Goal: Navigation & Orientation: Find specific page/section

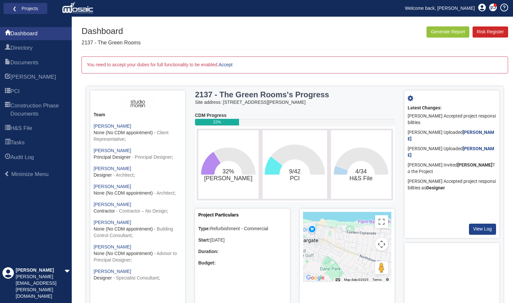
click at [146, 65] on div "You need to accept your duties for full functionality to be enabled. Accept" at bounding box center [295, 64] width 427 height 17
click at [20, 89] on span "PCI" at bounding box center [14, 91] width 9 height 8
click at [30, 64] on span "Documents" at bounding box center [24, 63] width 28 height 8
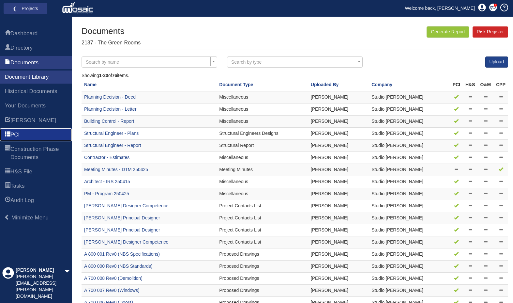
click at [27, 140] on link "PCI" at bounding box center [36, 134] width 72 height 13
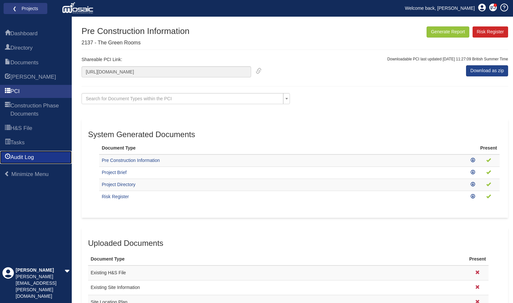
click at [29, 156] on span "Audit Log" at bounding box center [21, 157] width 23 height 8
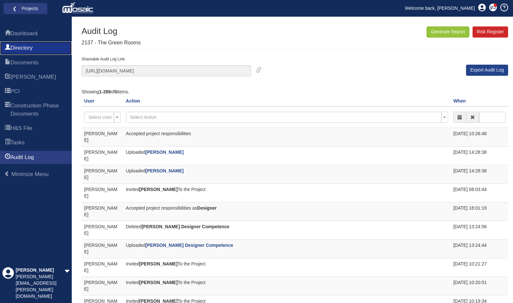
click at [26, 48] on span "Directory" at bounding box center [21, 48] width 22 height 8
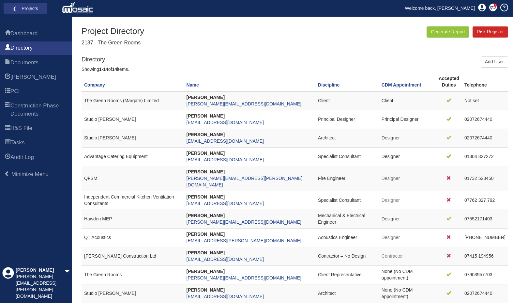
click at [95, 179] on td "QFSM" at bounding box center [133, 178] width 102 height 25
click at [21, 31] on span "Dashboard" at bounding box center [23, 34] width 27 height 8
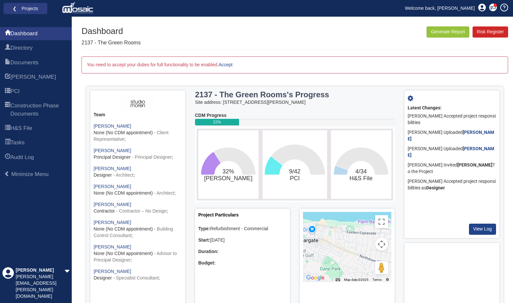
click at [183, 64] on div "You need to accept your duties for full functionality to be enabled. Accept" at bounding box center [295, 64] width 427 height 17
click at [29, 61] on span "Documents" at bounding box center [24, 63] width 28 height 8
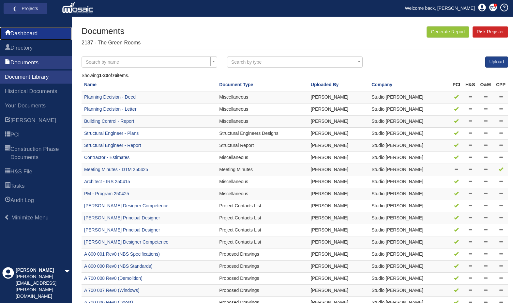
click at [27, 36] on span "Dashboard" at bounding box center [23, 34] width 27 height 8
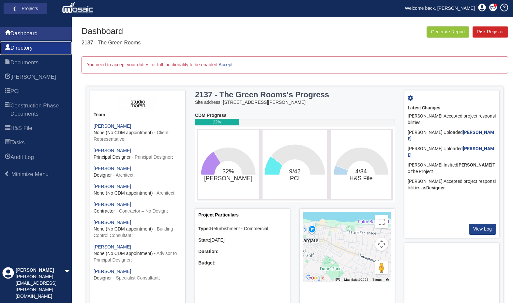
click at [29, 45] on span "Directory" at bounding box center [21, 48] width 22 height 8
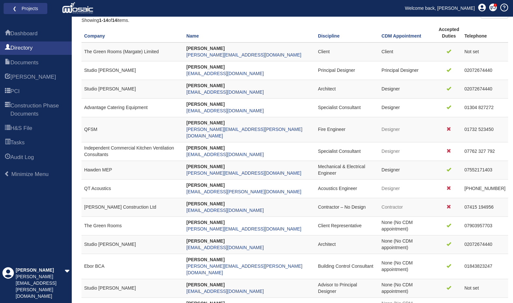
scroll to position [50, 0]
click at [448, 127] on icon at bounding box center [449, 128] width 5 height 5
click at [18, 64] on span "Documents" at bounding box center [24, 63] width 28 height 8
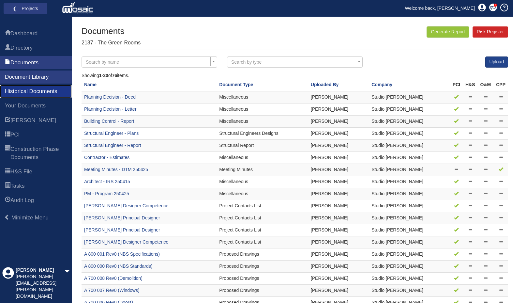
click at [23, 92] on span "Historical Documents" at bounding box center [31, 91] width 53 height 8
click at [33, 110] on span "Your Documents" at bounding box center [25, 106] width 41 height 8
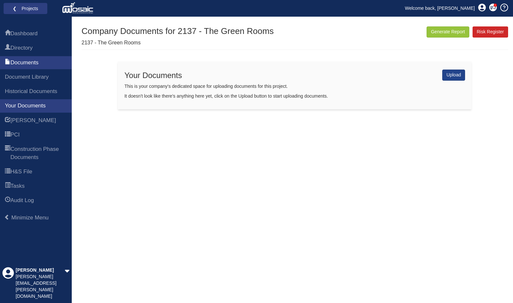
click at [444, 81] on div "Upload Your Documents This is your company's dedicated space for uploading docu…" at bounding box center [295, 85] width 354 height 48
click at [447, 76] on link "Upload" at bounding box center [454, 75] width 23 height 11
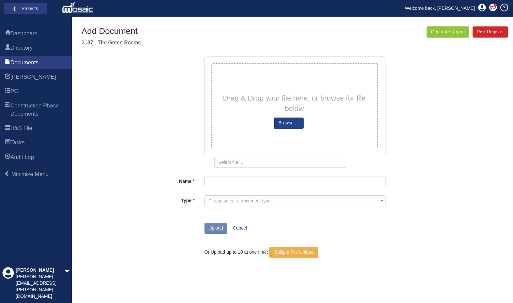
click at [239, 204] on span "Please select a document type" at bounding box center [293, 200] width 169 height 7
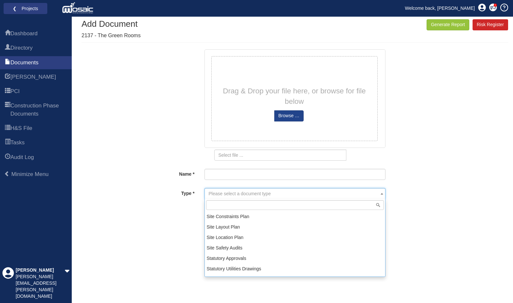
scroll to position [571, 0]
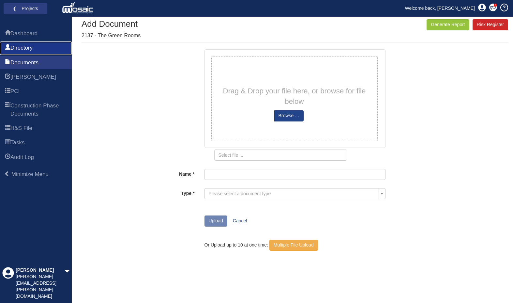
click at [28, 50] on span "Directory" at bounding box center [21, 48] width 22 height 8
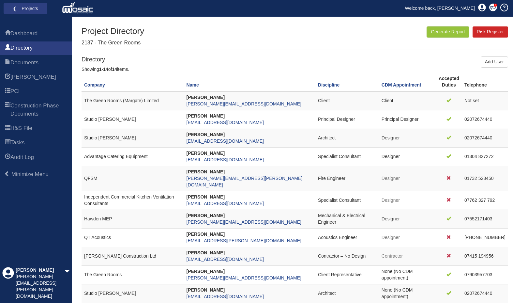
click at [87, 173] on td "QFSM" at bounding box center [133, 178] width 102 height 25
click at [89, 176] on td "QFSM" at bounding box center [133, 178] width 102 height 25
click at [222, 177] on td "Becky Standen Becky.standen@qfsmltd.co.uk" at bounding box center [250, 178] width 132 height 25
click at [316, 174] on td "Fire Engineer" at bounding box center [348, 178] width 64 height 25
click at [318, 178] on span "Fire Engineer" at bounding box center [331, 178] width 27 height 5
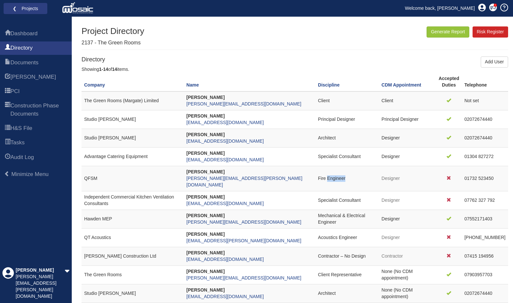
drag, startPoint x: 313, startPoint y: 178, endPoint x: 309, endPoint y: 176, distance: 4.7
click at [318, 178] on span "Fire Engineer" at bounding box center [331, 178] width 27 height 5
click at [22, 63] on span "Documents" at bounding box center [24, 63] width 28 height 8
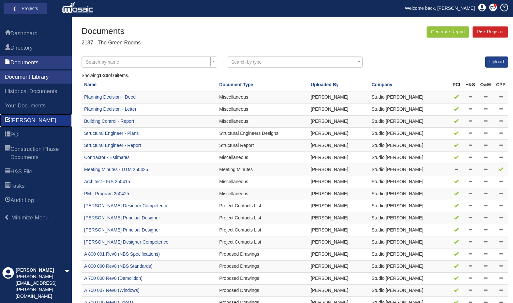
click at [27, 127] on link "[PERSON_NAME]" at bounding box center [36, 120] width 72 height 13
